Goal: Navigation & Orientation: Go to known website

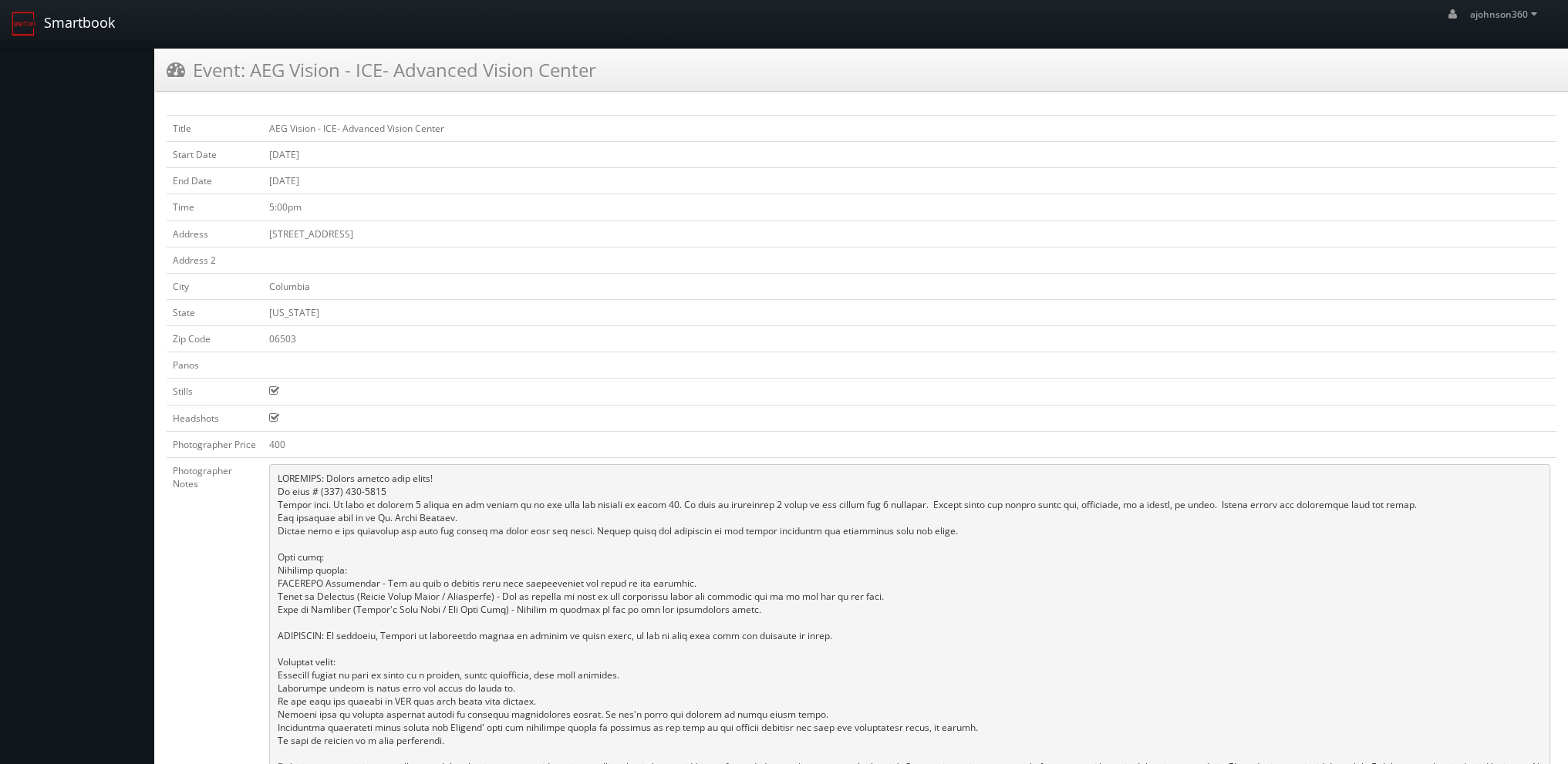
click at [79, 19] on link "Smartbook" at bounding box center [63, 24] width 127 height 48
